Goal: Task Accomplishment & Management: Complete application form

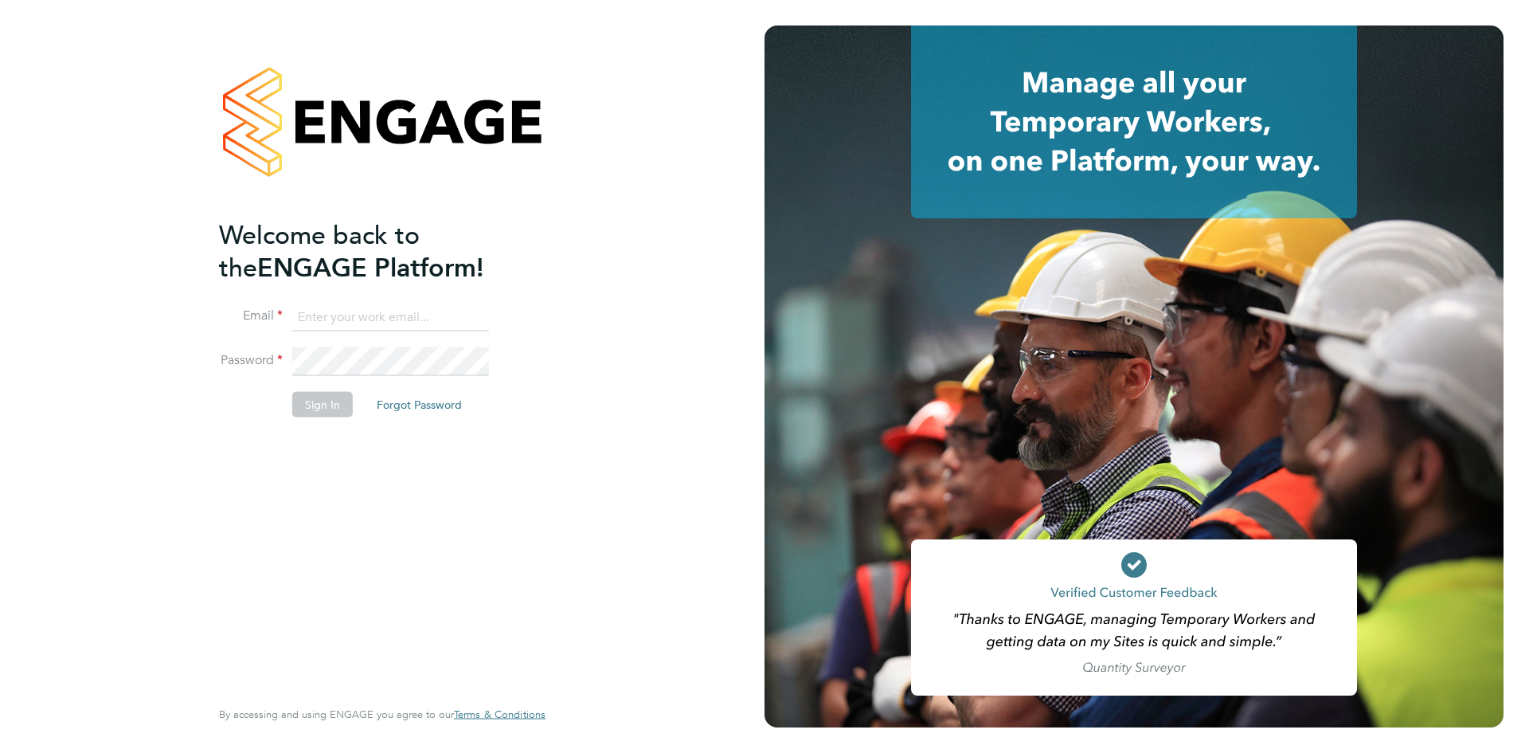
type input "[PERSON_NAME][EMAIL_ADDRESS][DOMAIN_NAME]"
click at [323, 485] on div "Welcome back to the ENGAGE Platform! Email [EMAIL_ADDRESS][DOMAIN_NAME] Passwor…" at bounding box center [374, 456] width 311 height 476
click at [324, 408] on button "Sign In" at bounding box center [322, 403] width 61 height 25
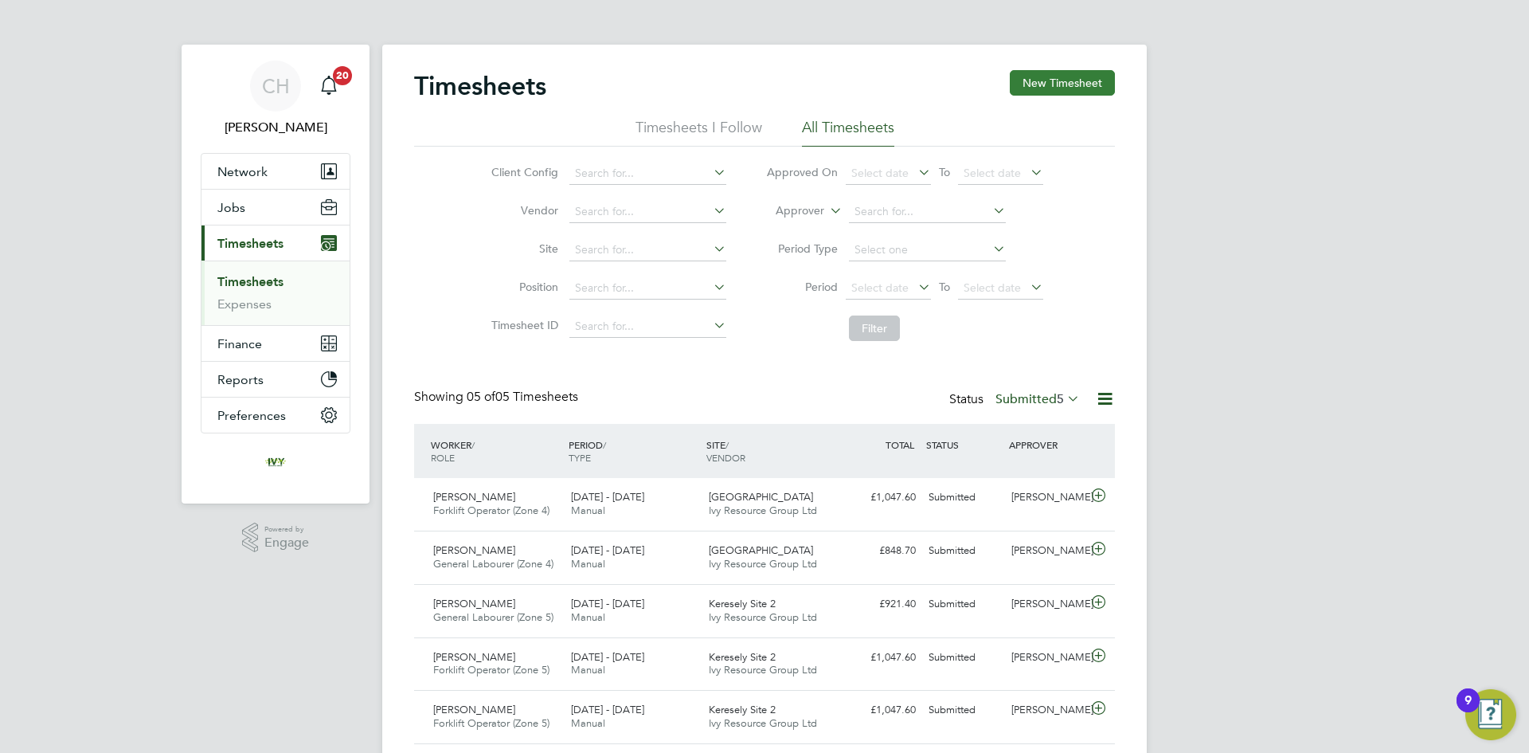
click at [1059, 80] on button "New Timesheet" at bounding box center [1062, 82] width 105 height 25
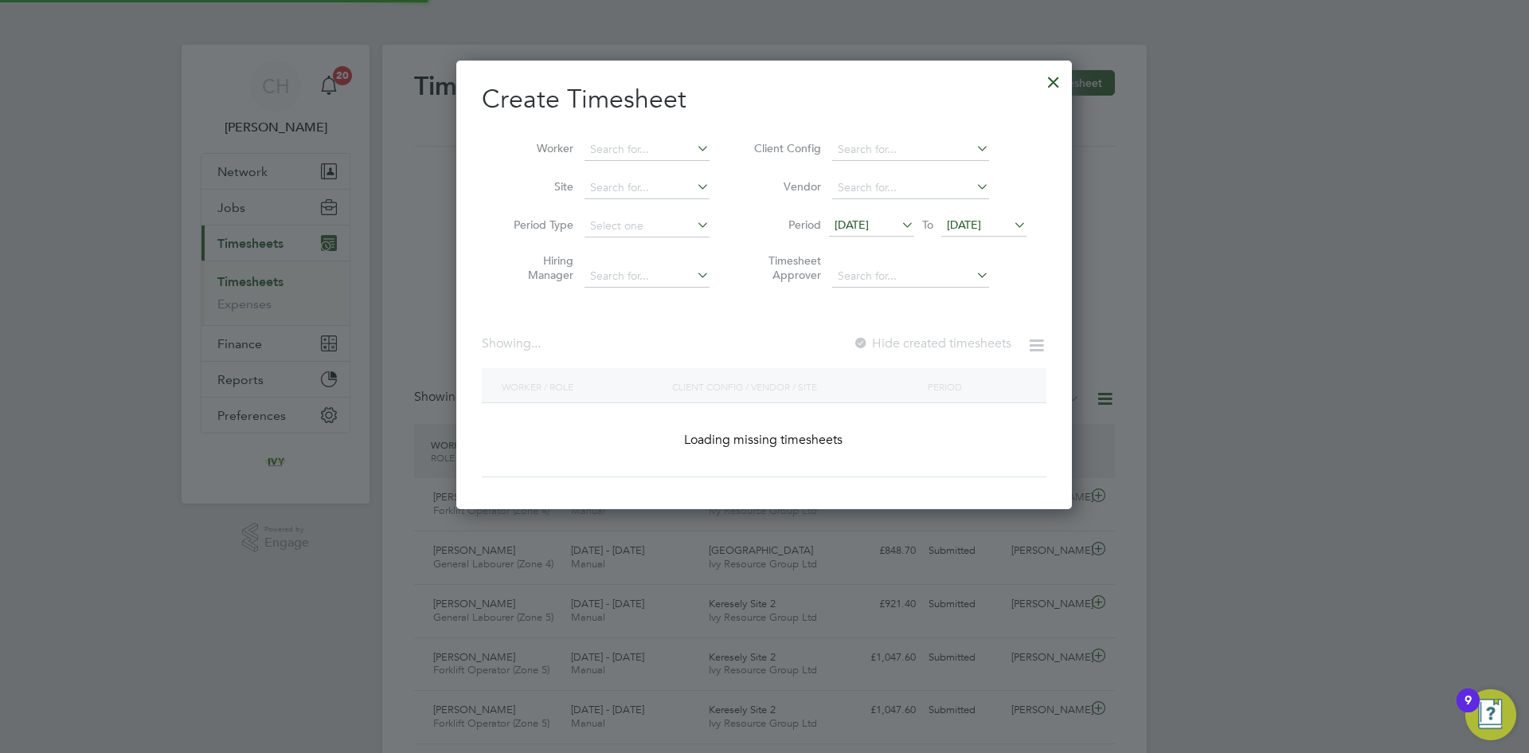
scroll to position [1471, 616]
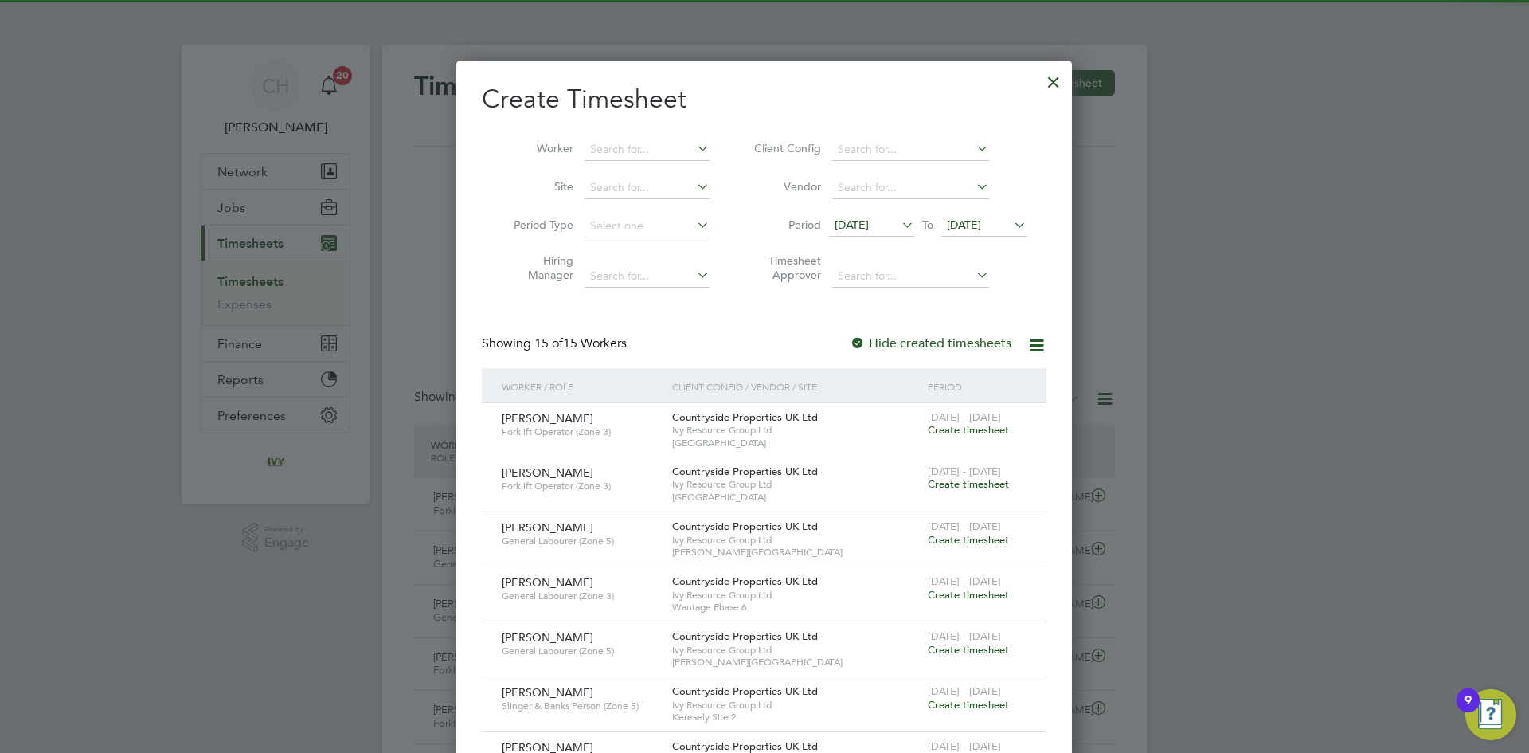
click at [869, 229] on span "15 Sep 2025" at bounding box center [852, 224] width 34 height 14
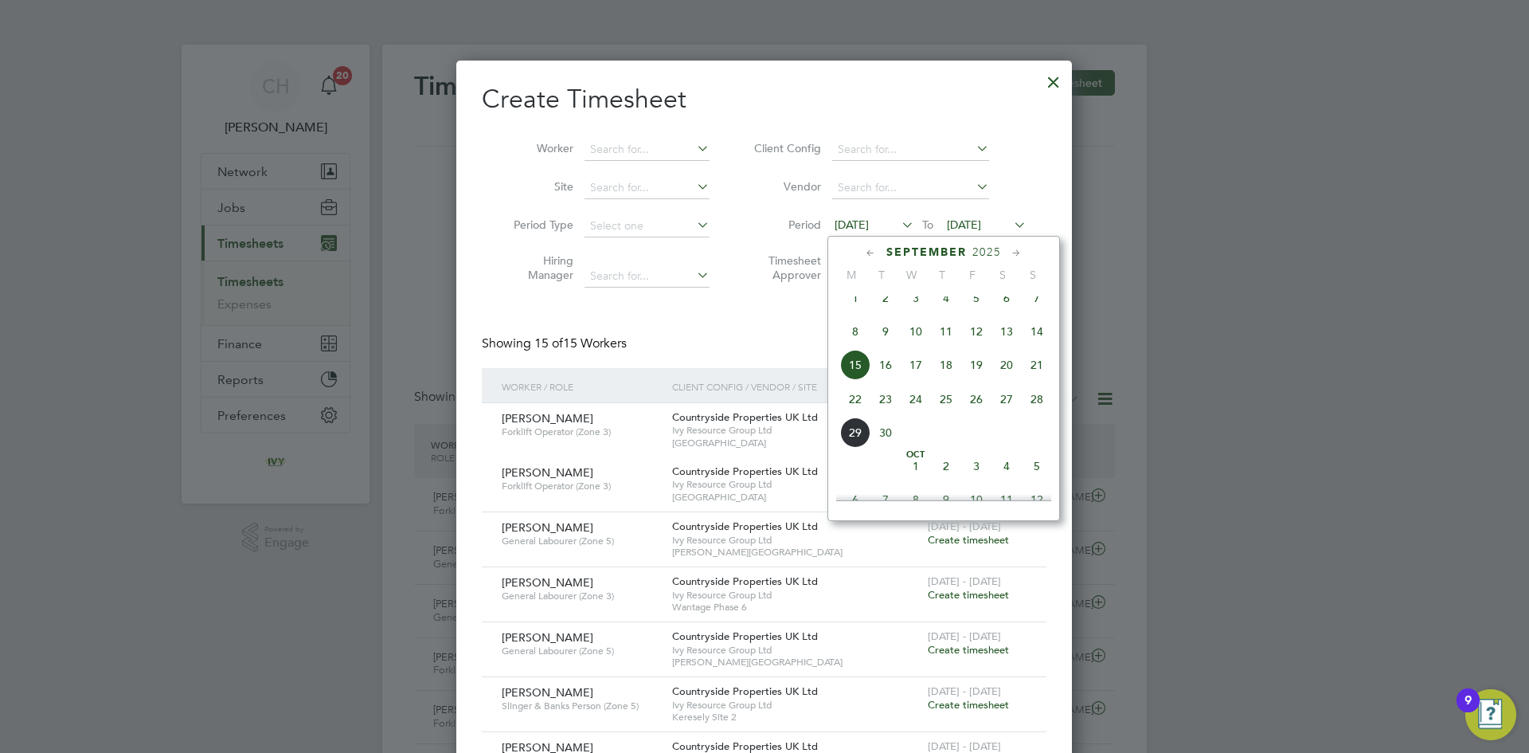
click at [854, 413] on span "22" at bounding box center [855, 399] width 30 height 30
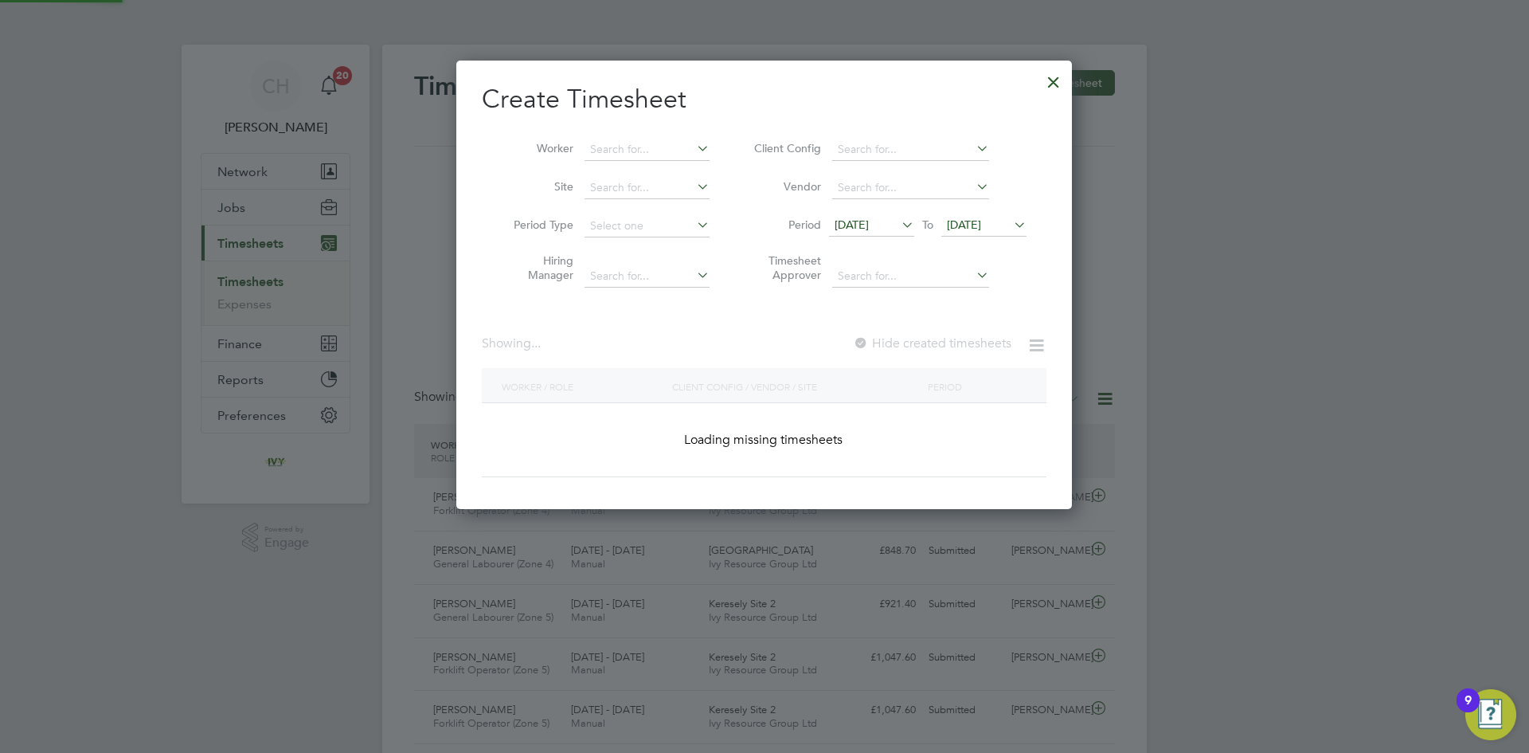
scroll to position [1200, 616]
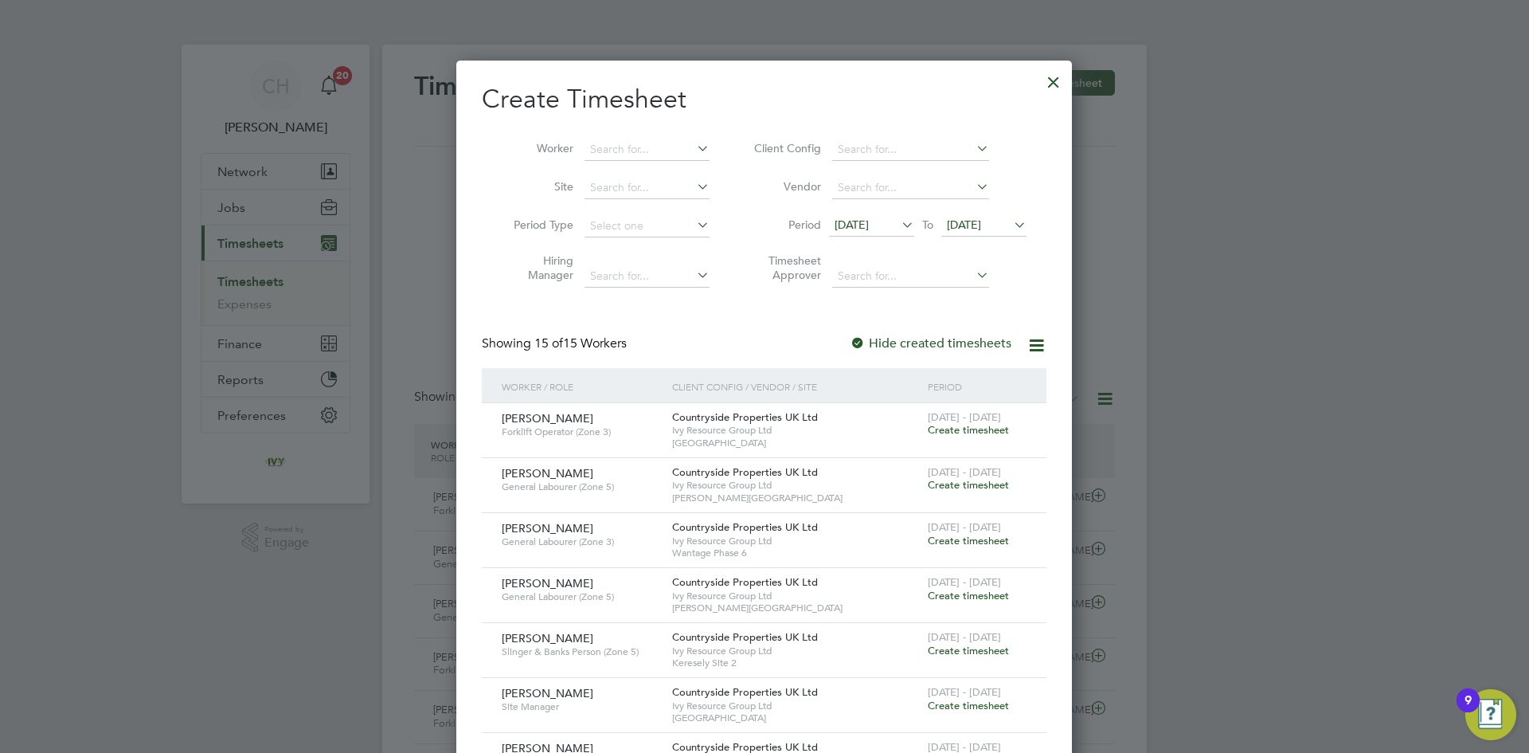
click at [981, 217] on span "22 Sep 2025" at bounding box center [964, 224] width 34 height 14
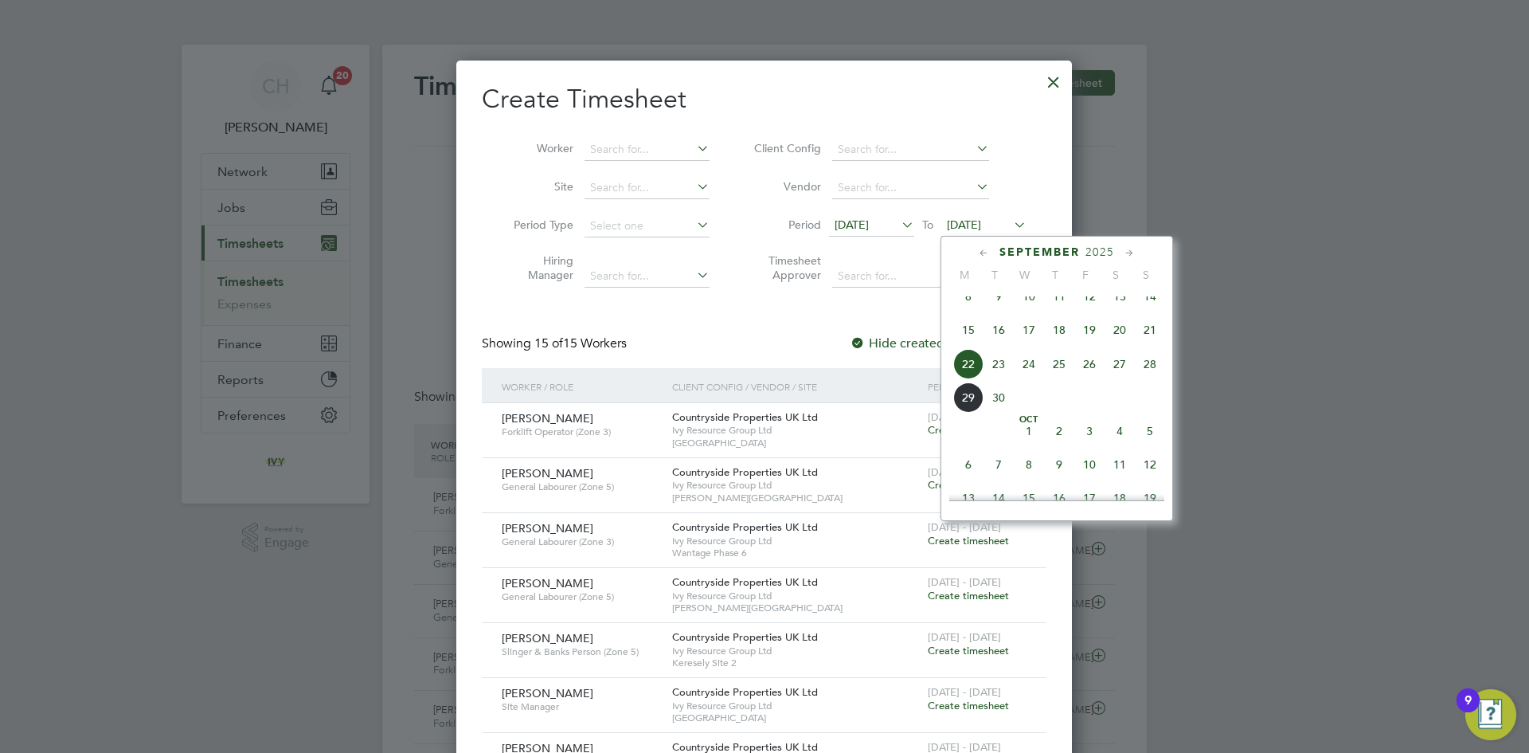
click at [1151, 378] on span "28" at bounding box center [1150, 364] width 30 height 30
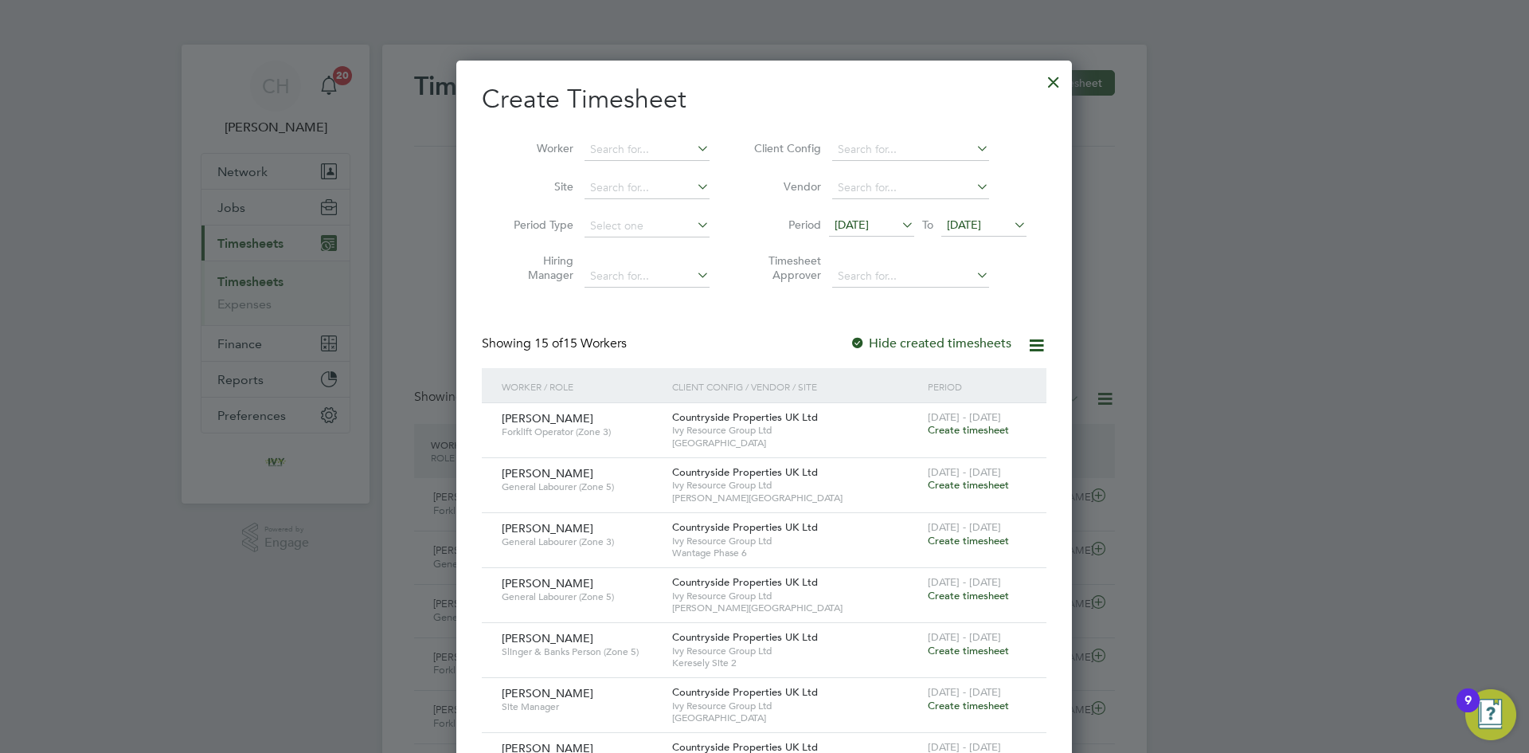
click at [939, 538] on span "Create timesheet" at bounding box center [968, 541] width 81 height 14
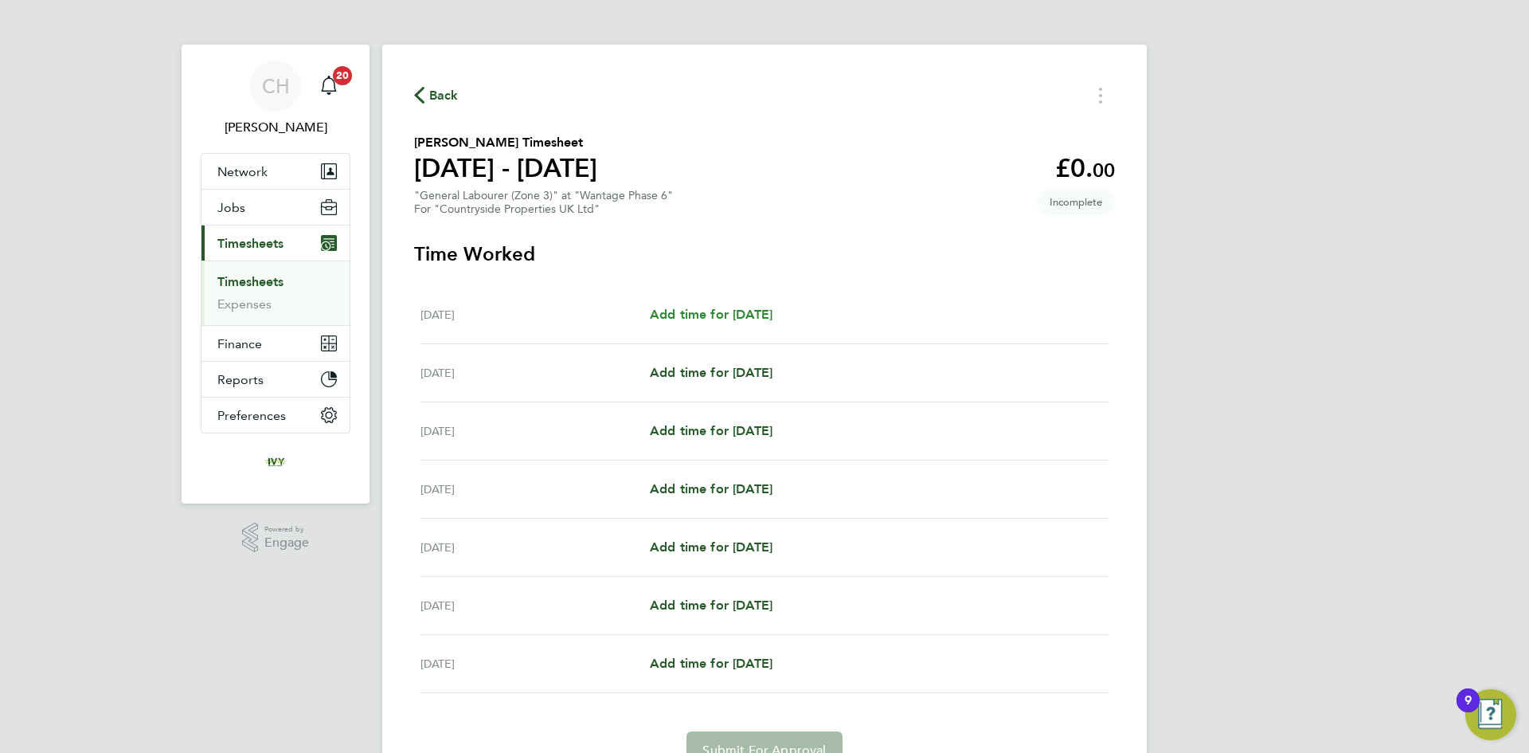
click at [707, 311] on span "Add time for Mon 22 Sep" at bounding box center [711, 314] width 123 height 15
select select "30"
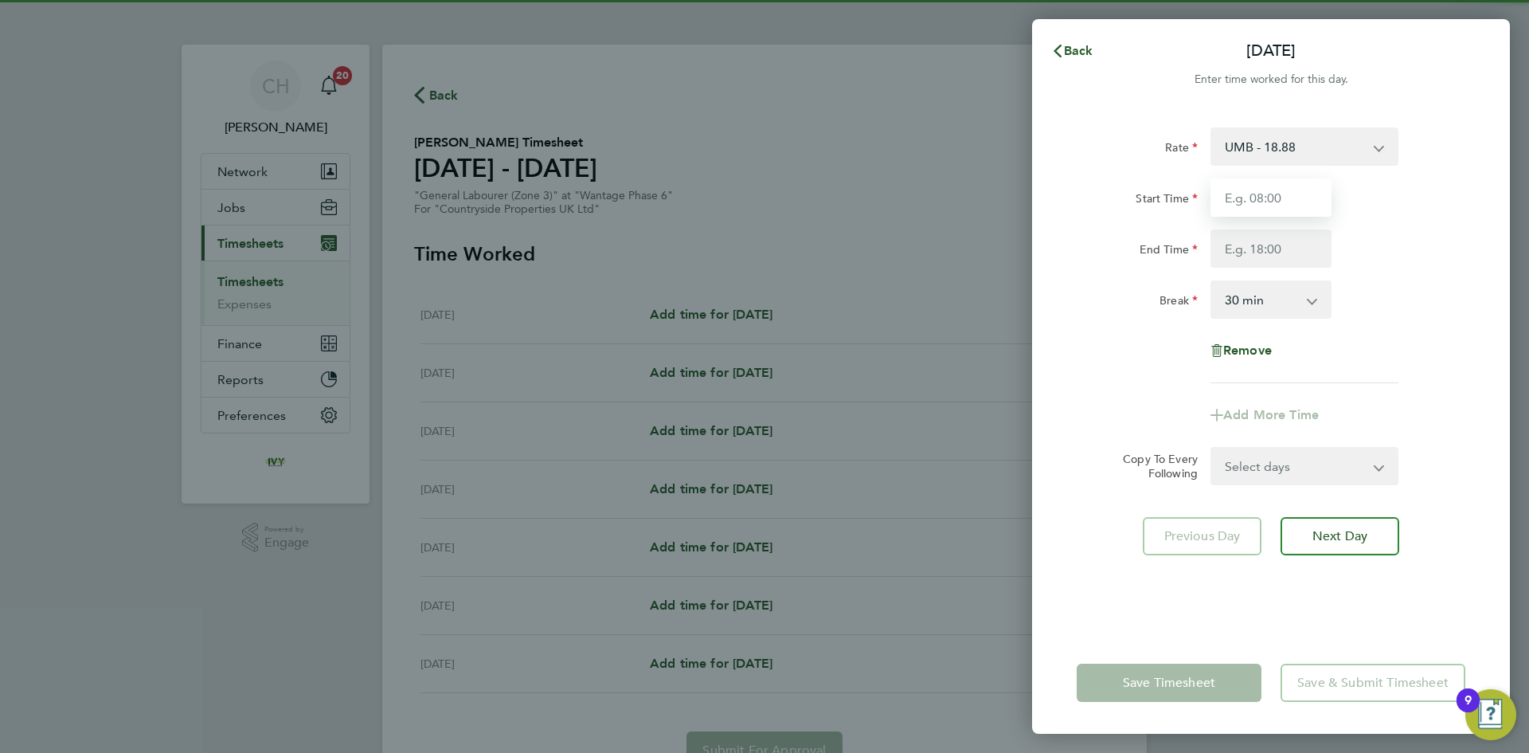
click at [1242, 190] on input "Start Time" at bounding box center [1271, 197] width 121 height 38
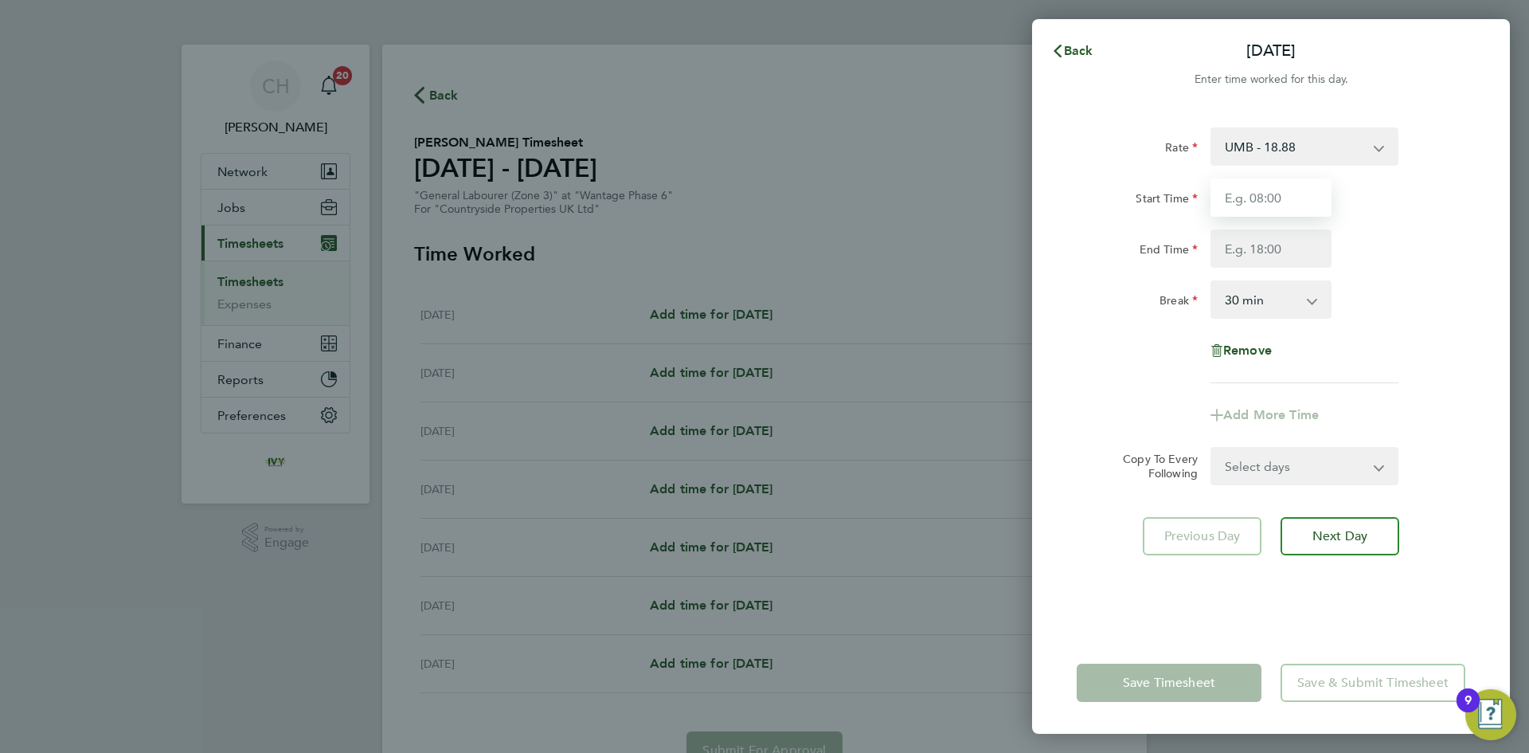
type input "07:00"
click at [1246, 249] on input "End Time" at bounding box center [1271, 248] width 121 height 38
type input "17:30"
click at [1388, 352] on div "Rate UMB - 18.88 Start Time 07:00 End Time 17:30 Break 0 min 15 min 30 min 45 m…" at bounding box center [1271, 255] width 389 height 256
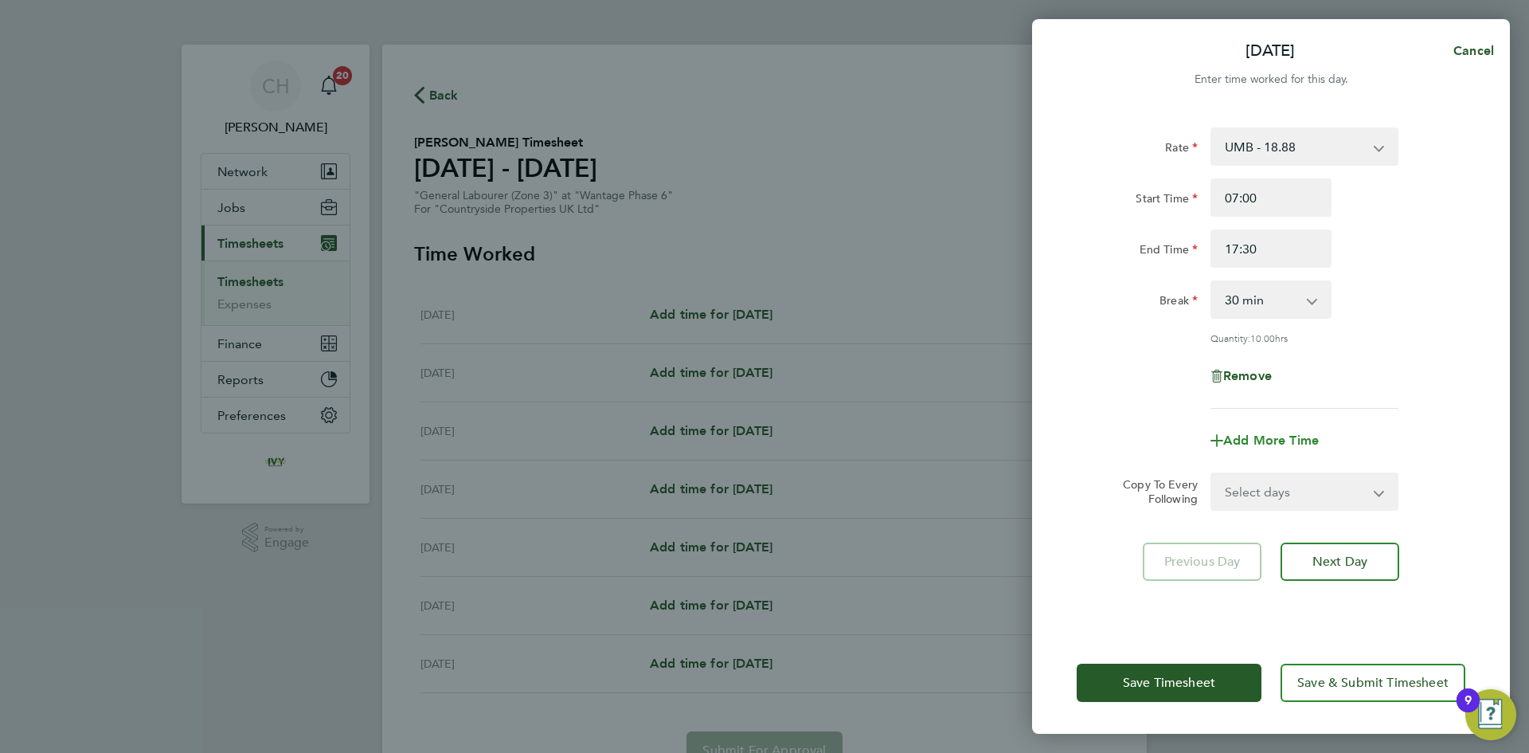
click at [1265, 442] on span "Add More Time" at bounding box center [1271, 440] width 96 height 15
select select "null"
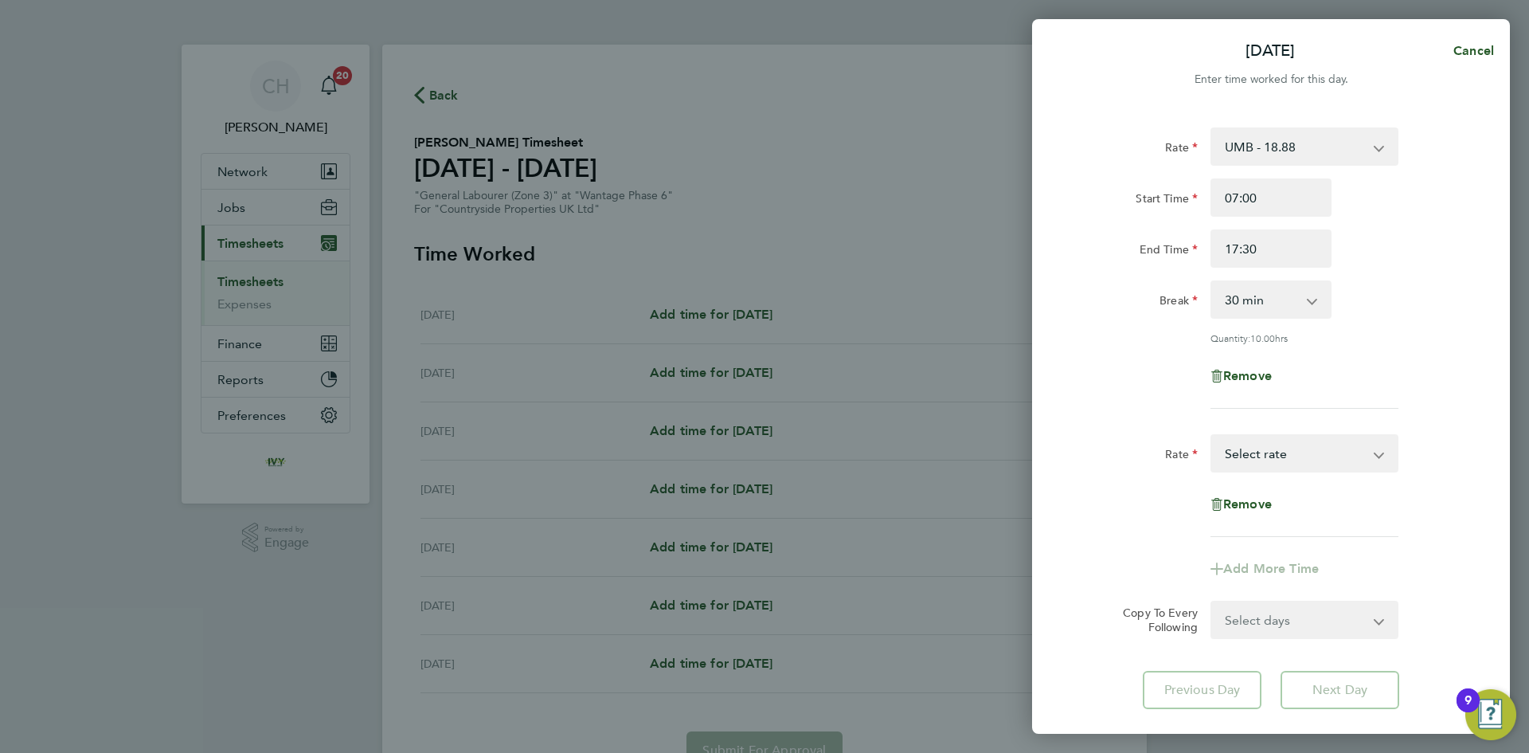
click at [1266, 460] on select "UMB - 18.88 Select rate" at bounding box center [1295, 453] width 166 height 35
click at [1367, 366] on div "Remove" at bounding box center [1271, 376] width 401 height 38
click at [1275, 609] on select "Select days Day Weekday (Mon-Fri) Weekend (Sat-Sun) Tuesday Wednesday Thursday …" at bounding box center [1295, 619] width 167 height 35
select select "WEEKDAY"
click at [1212, 602] on select "Select days Day Weekday (Mon-Fri) Weekend (Sat-Sun) Tuesday Wednesday Thursday …" at bounding box center [1295, 619] width 167 height 35
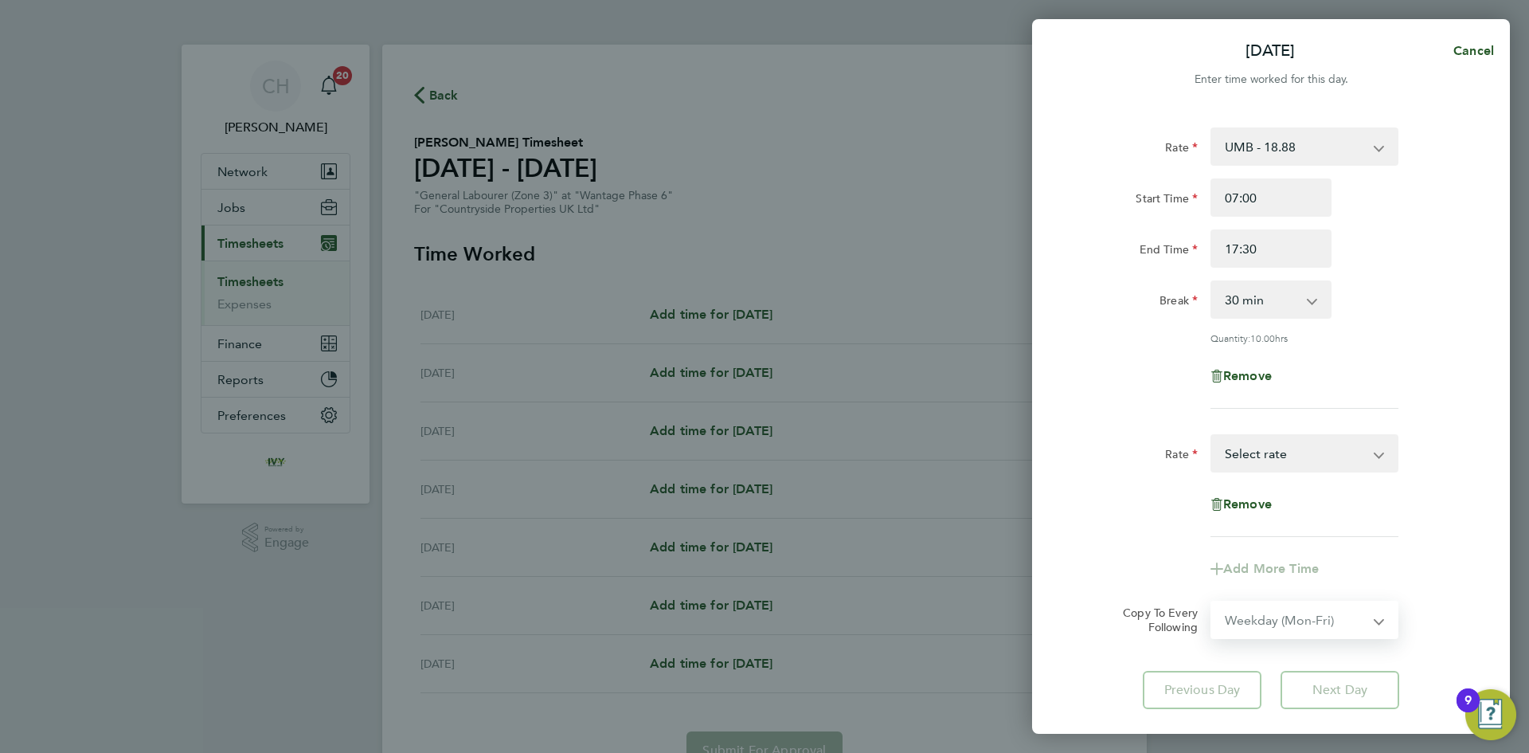
select select "2025-09-28"
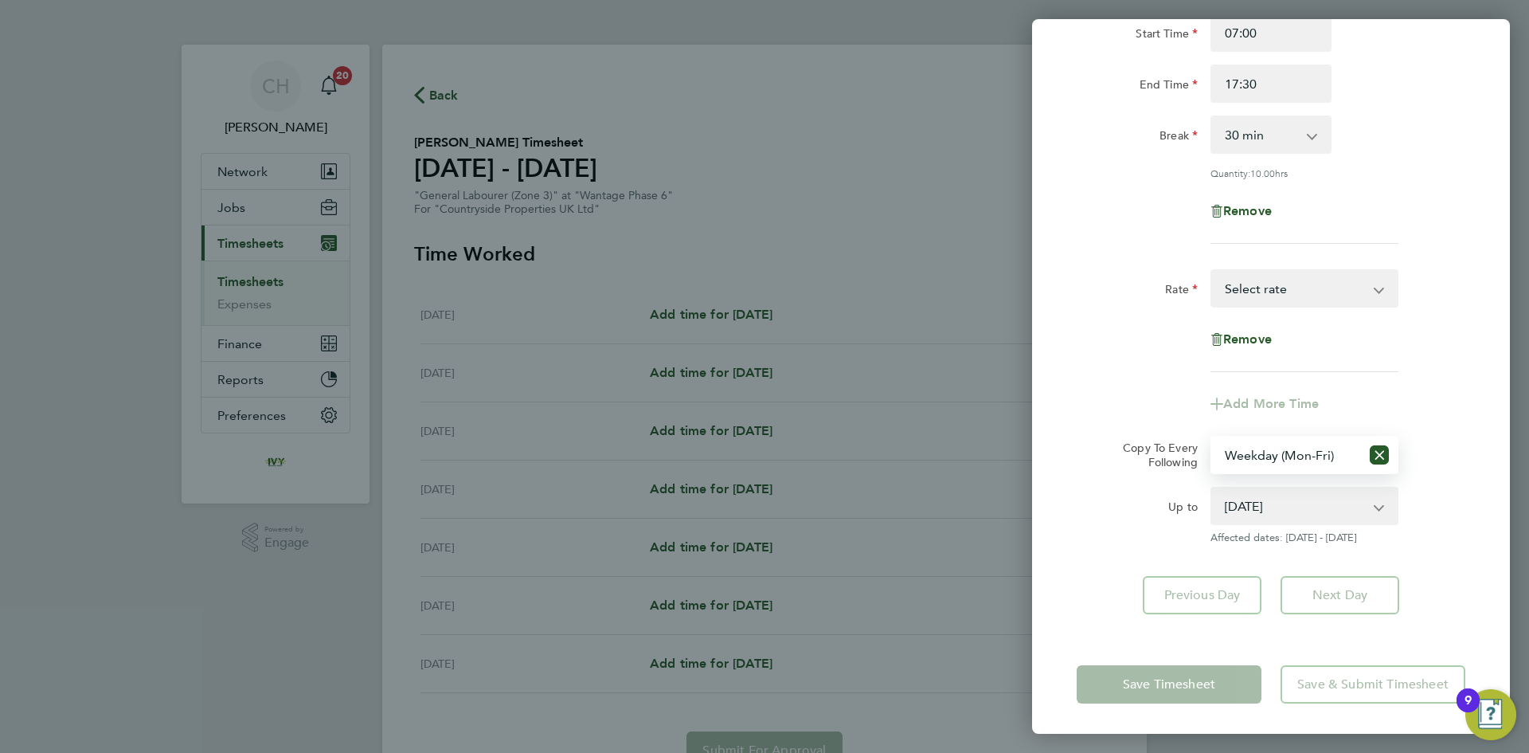
click at [1106, 538] on div "Up to" at bounding box center [1138, 515] width 134 height 57
click at [1434, 374] on app-timesheet-line-form-group "Rate UMB - 18.88 Select rate Remove Add More Time" at bounding box center [1271, 346] width 389 height 154
drag, startPoint x: 1361, startPoint y: 287, endPoint x: 1357, endPoint y: 296, distance: 10.4
click at [1361, 287] on select "UMB - 18.88 Select rate" at bounding box center [1295, 288] width 166 height 35
select select "30"
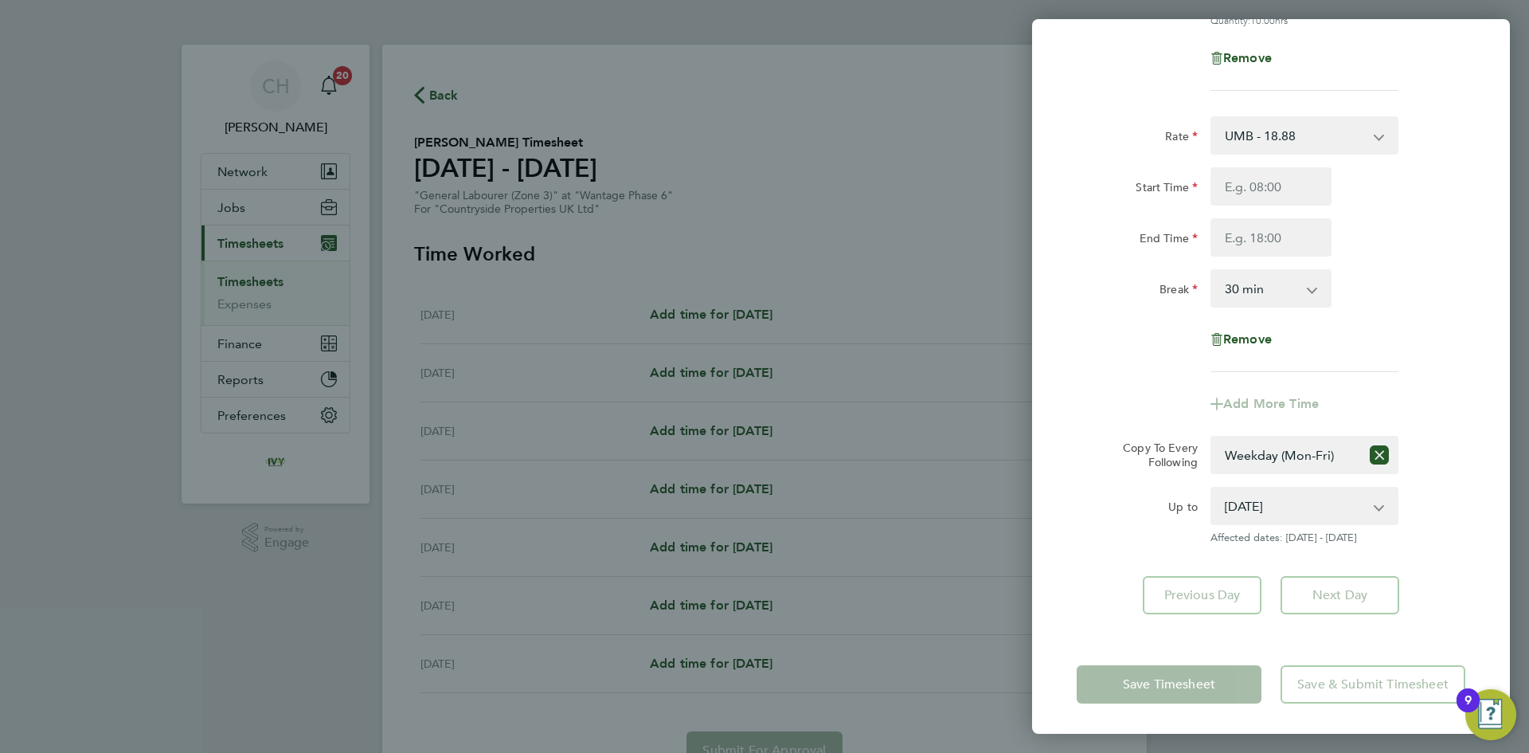
click at [1294, 499] on select "23 Sep 2025 24 Sep 2025 25 Sep 2025 26 Sep 2025 27 Sep 2025 28 Sep 2025" at bounding box center [1295, 505] width 166 height 35
click at [1212, 488] on select "23 Sep 2025 24 Sep 2025 25 Sep 2025 26 Sep 2025 27 Sep 2025 28 Sep 2025" at bounding box center [1295, 505] width 166 height 35
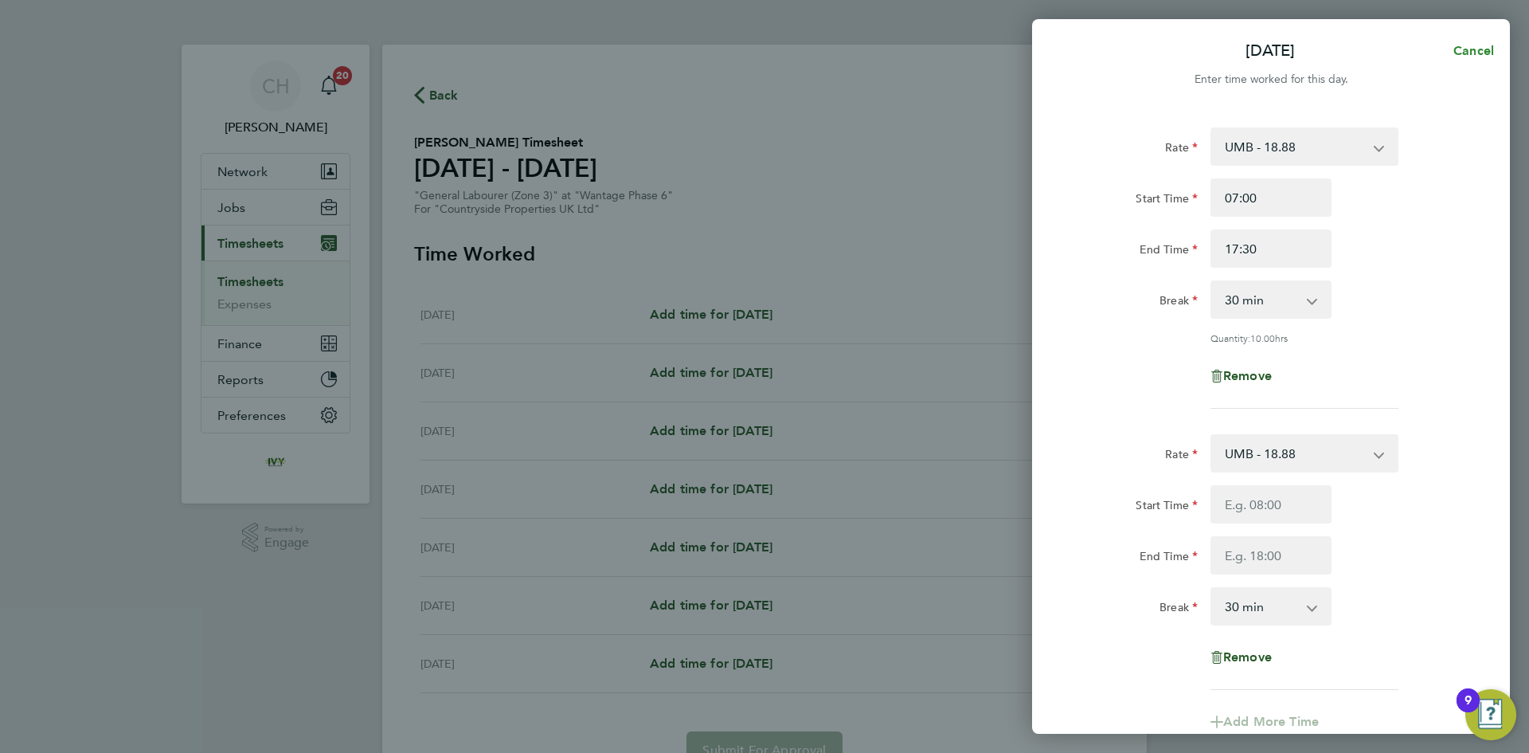
click at [1473, 49] on span "Cancel" at bounding box center [1471, 50] width 45 height 15
select select "0: null"
select select "30"
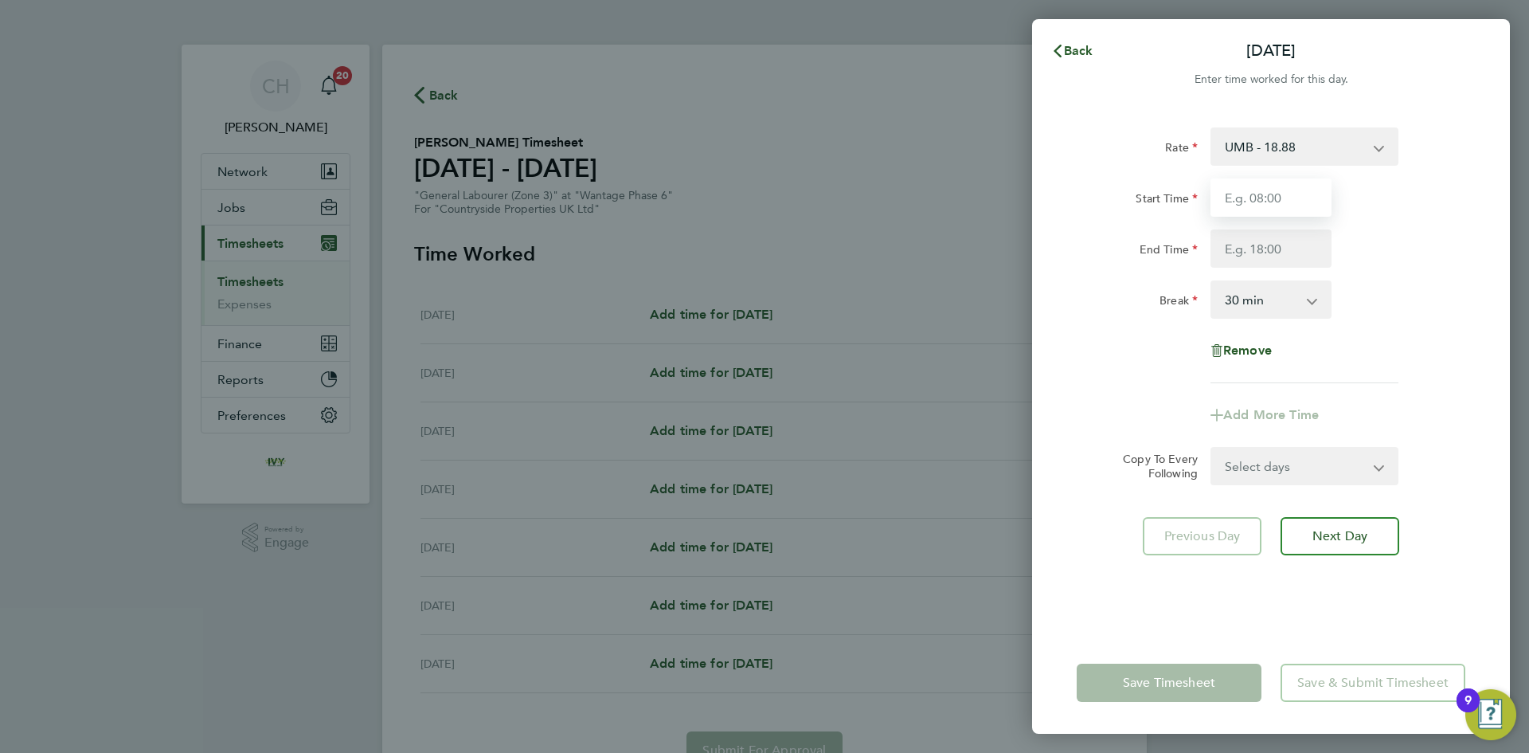
click at [1262, 198] on input "Start Time" at bounding box center [1271, 197] width 121 height 38
type input "07:00"
click at [1262, 243] on input "End Time" at bounding box center [1271, 248] width 121 height 38
type input "17:30"
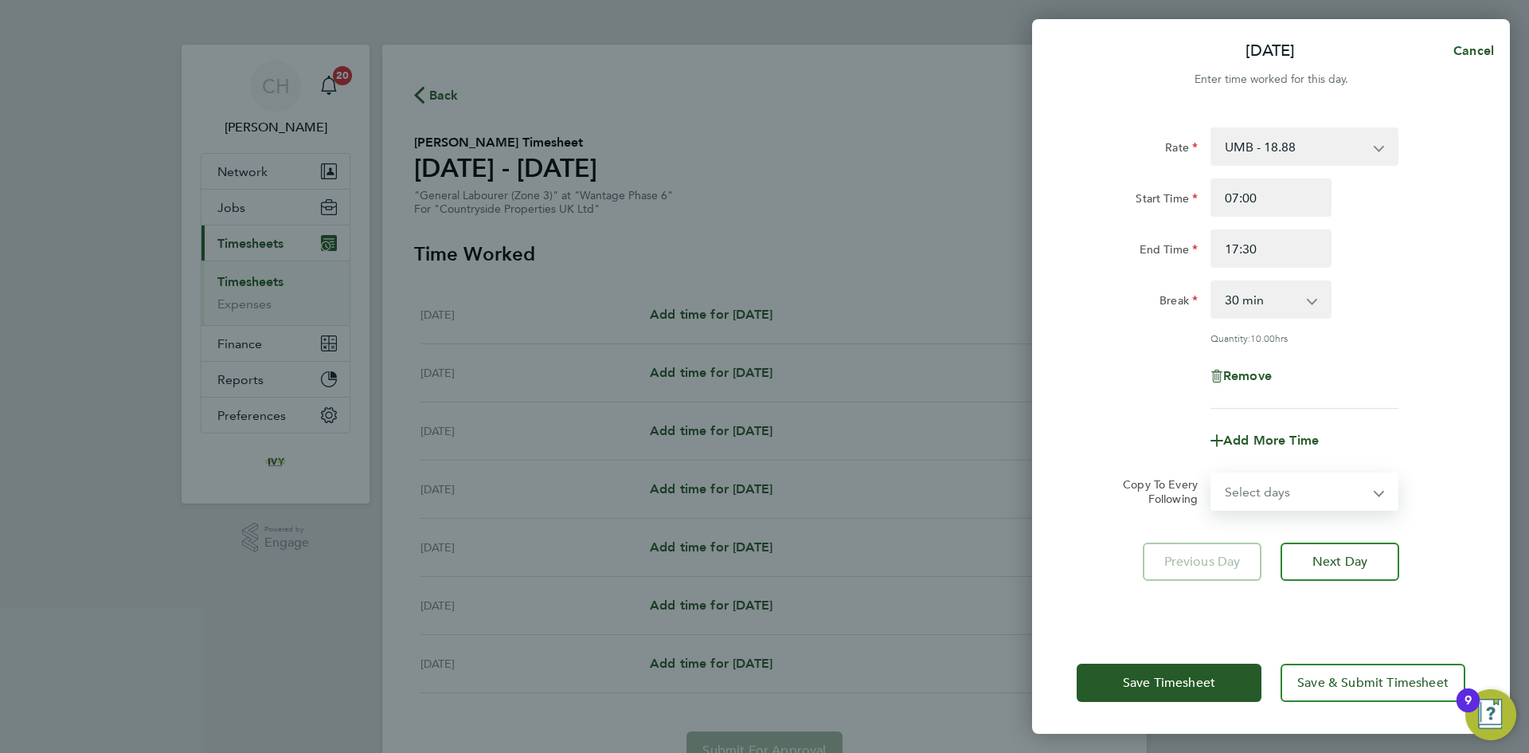
click at [1261, 474] on select "Select days Day Weekday (Mon-Fri) Weekend (Sat-Sun) Tuesday Wednesday Thursday …" at bounding box center [1295, 491] width 167 height 35
select select "WEEKDAY"
click at [1212, 474] on select "Select days Day Weekday (Mon-Fri) Weekend (Sat-Sun) Tuesday Wednesday Thursday …" at bounding box center [1295, 491] width 167 height 35
select select "2025-09-28"
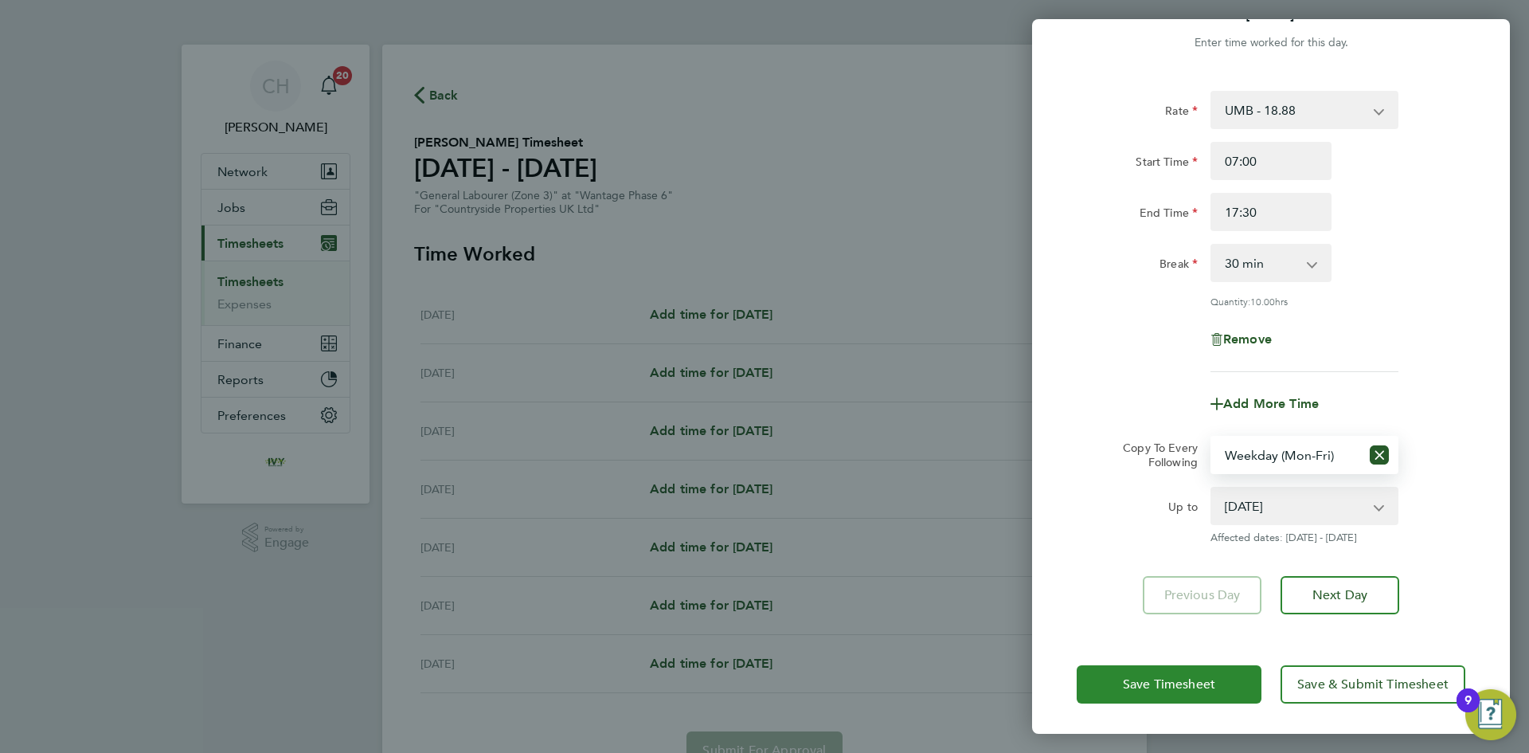
click at [1172, 678] on span "Save Timesheet" at bounding box center [1169, 684] width 92 height 16
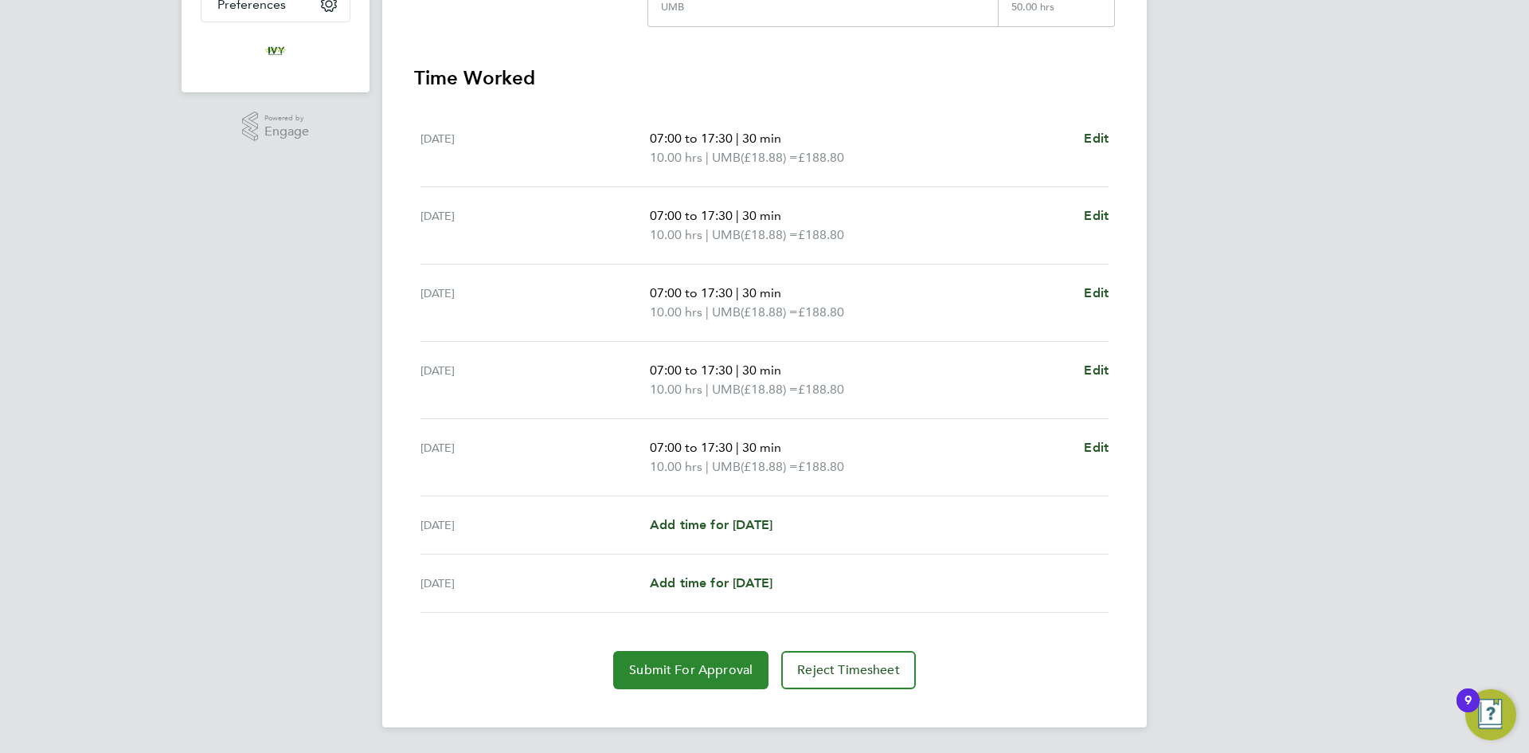
click at [684, 672] on span "Submit For Approval" at bounding box center [690, 670] width 123 height 16
